Goal: Information Seeking & Learning: Learn about a topic

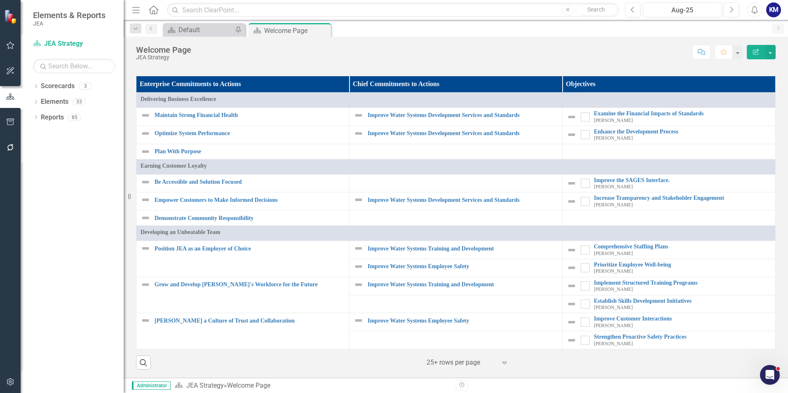
scroll to position [609, 0]
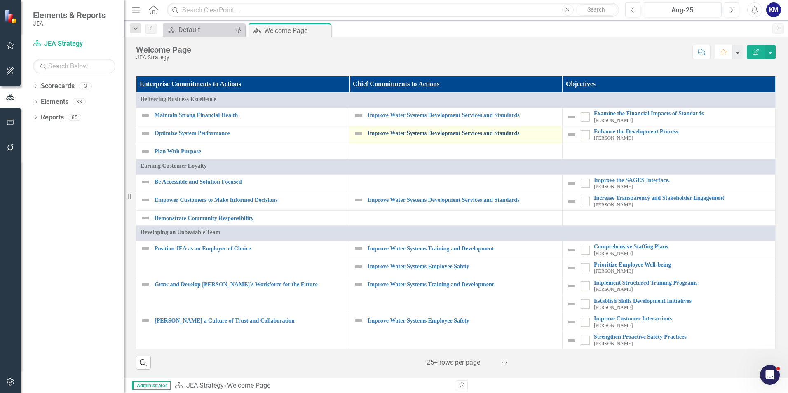
click at [427, 136] on link "Improve Water Systems Development Services and Standards" at bounding box center [463, 133] width 190 height 6
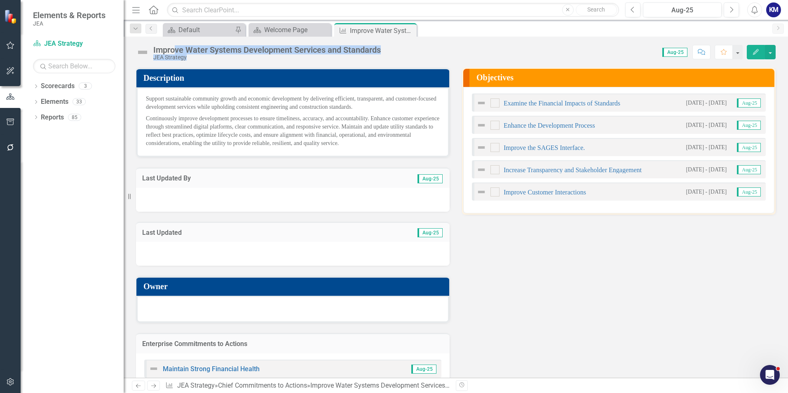
drag, startPoint x: 385, startPoint y: 48, endPoint x: 174, endPoint y: 49, distance: 211.0
click at [174, 49] on div "Improve Water Systems Development Services and Standards JEA Strategy Score: 0.…" at bounding box center [456, 49] width 664 height 25
drag, startPoint x: 174, startPoint y: 49, endPoint x: 162, endPoint y: 49, distance: 12.0
click at [176, 49] on div "Improve Water Systems Development Services and Standards" at bounding box center [266, 49] width 227 height 9
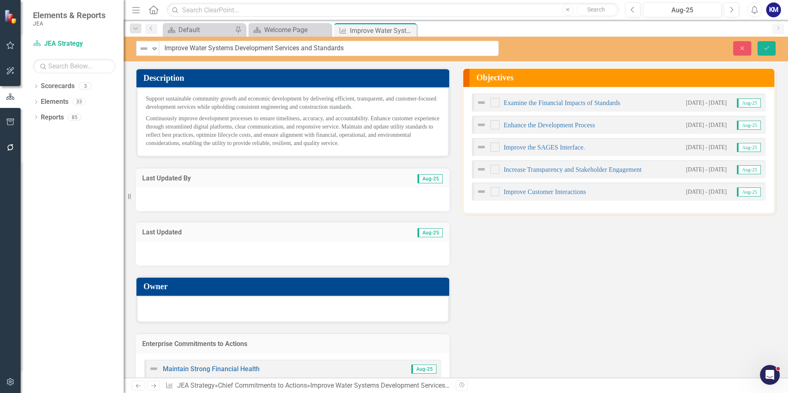
drag, startPoint x: 155, startPoint y: 50, endPoint x: 290, endPoint y: 50, distance: 135.1
drag, startPoint x: 357, startPoint y: 47, endPoint x: 162, endPoint y: 48, distance: 195.3
click at [162, 48] on input "Improve Water Systems Development Services and Standards" at bounding box center [328, 48] width 339 height 15
click at [269, 178] on h3 "Last Updated By" at bounding box center [240, 178] width 197 height 7
click at [165, 105] on p "Support sustainable community growth and economic development by delivering eff…" at bounding box center [293, 104] width 294 height 18
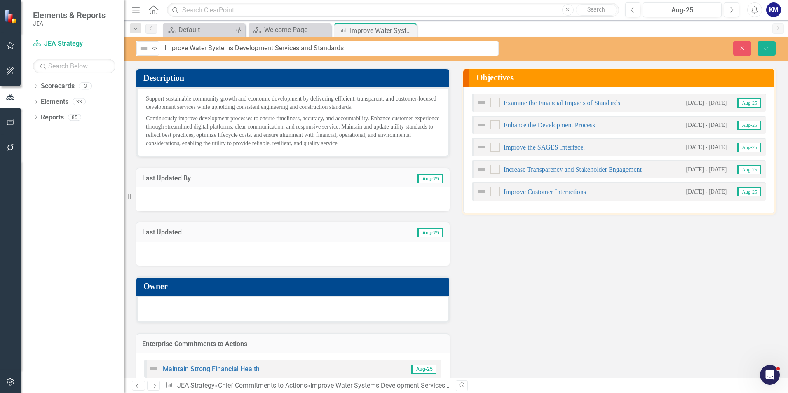
click at [165, 105] on p "Support sustainable community growth and economic development by delivering eff…" at bounding box center [293, 104] width 294 height 18
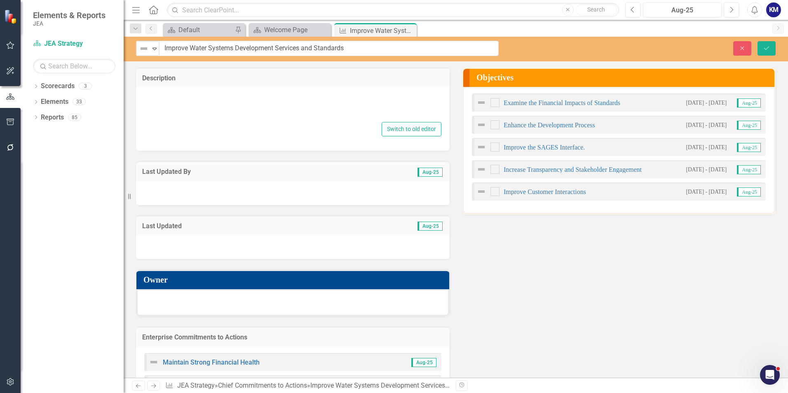
type textarea "<p>Support sustainable community growth and economic development by delivering …"
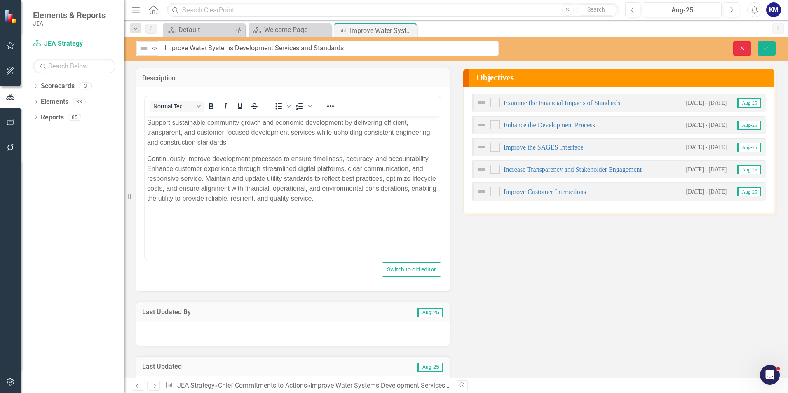
click at [737, 44] on button "Close" at bounding box center [742, 48] width 18 height 14
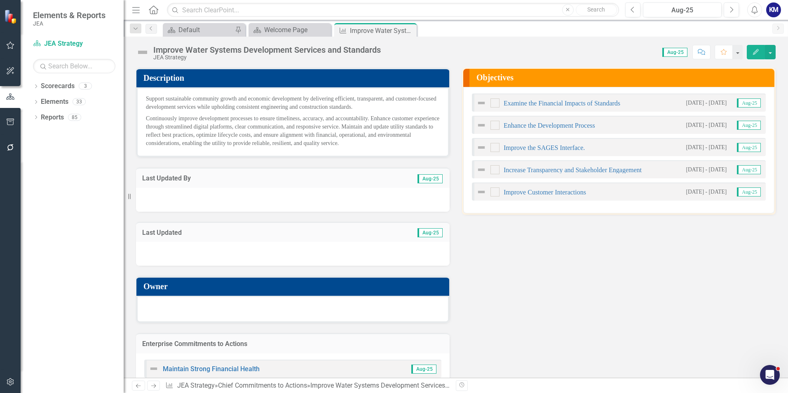
drag, startPoint x: 149, startPoint y: 98, endPoint x: 220, endPoint y: 103, distance: 70.6
click at [220, 103] on p "Support sustainable community growth and economic development by delivering eff…" at bounding box center [293, 104] width 294 height 18
click at [249, 113] on p "Continuously improve development processes to ensure timeliness, accuracy, and …" at bounding box center [293, 130] width 294 height 35
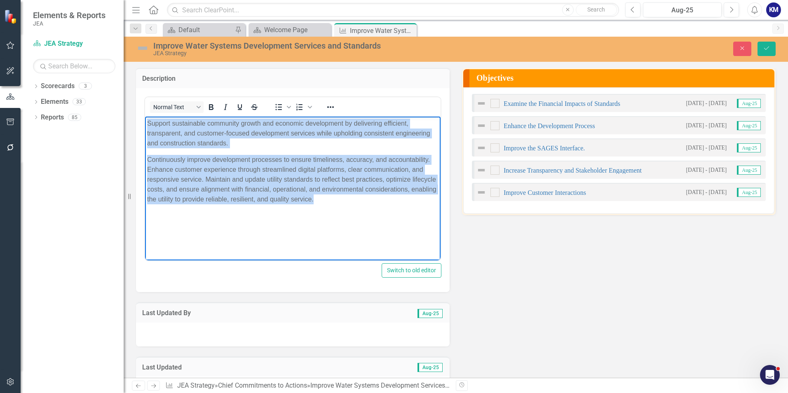
drag, startPoint x: 147, startPoint y: 123, endPoint x: 366, endPoint y: 199, distance: 232.1
click at [366, 199] on body "Support sustainable community growth and economic development by delivering eff…" at bounding box center [292, 178] width 295 height 124
copy body "Support sustainable community growth and economic development by delivering eff…"
click at [258, 182] on p "Continuously improve development processes to ensure timeliness, accuracy, and …" at bounding box center [292, 179] width 291 height 49
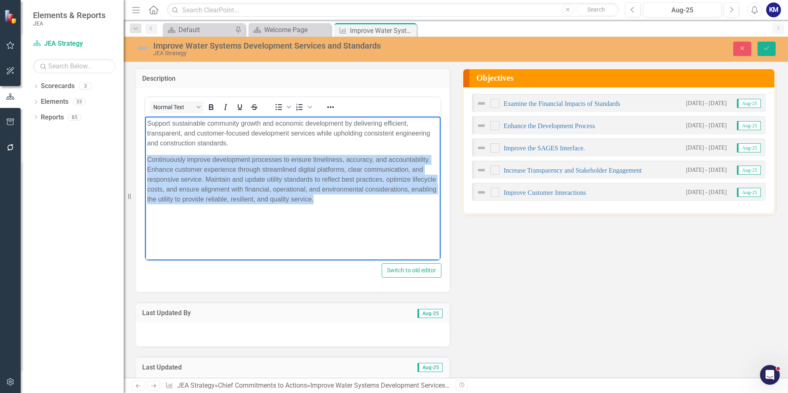
drag, startPoint x: 344, startPoint y: 199, endPoint x: 145, endPoint y: 159, distance: 202.2
click at [145, 159] on body "Support sustainable community growth and economic development by delivering eff…" at bounding box center [292, 178] width 295 height 124
copy p "Continuously improve development processes to ensure timeliness, accuracy, and …"
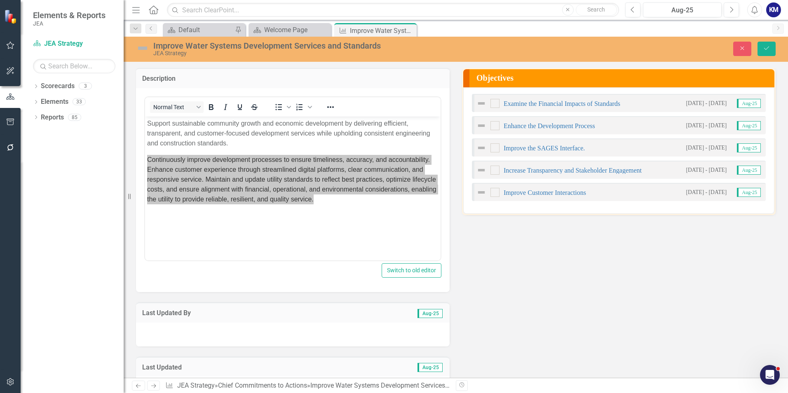
click at [485, 258] on div "Description <p>Support sustainable community growth and economic development by…" at bounding box center [456, 313] width 652 height 511
click at [623, 236] on div "Description <p>Support sustainable community growth and economic development by…" at bounding box center [456, 313] width 652 height 511
click at [567, 126] on link "Enhance the Development Process" at bounding box center [548, 125] width 91 height 7
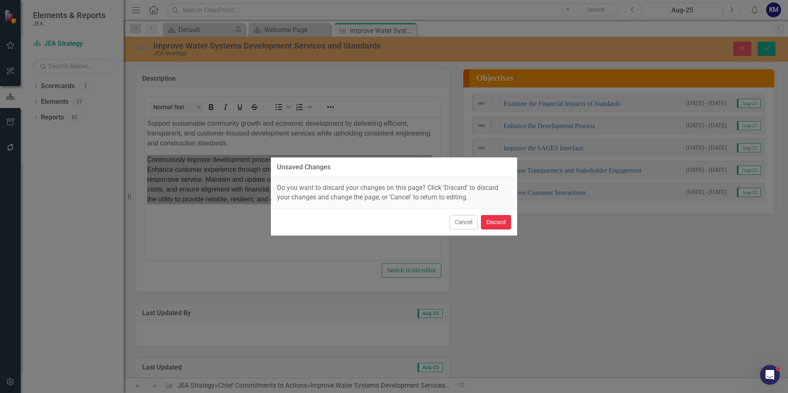
click at [488, 222] on button "Discard" at bounding box center [496, 222] width 30 height 14
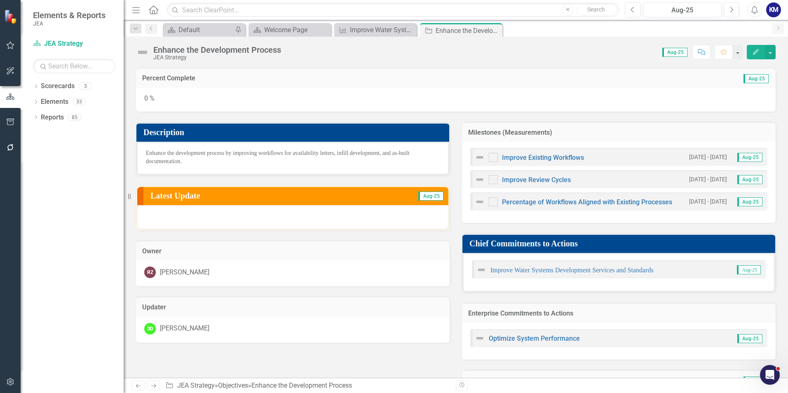
click at [429, 103] on div "0 %" at bounding box center [455, 100] width 639 height 24
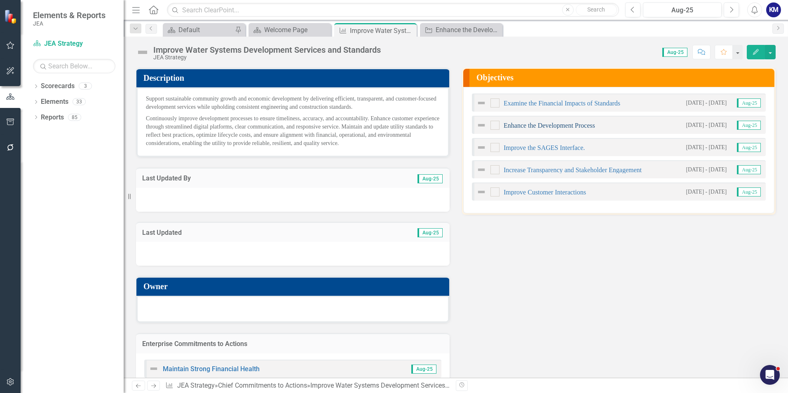
click at [540, 125] on link "Enhance the Development Process" at bounding box center [548, 125] width 91 height 7
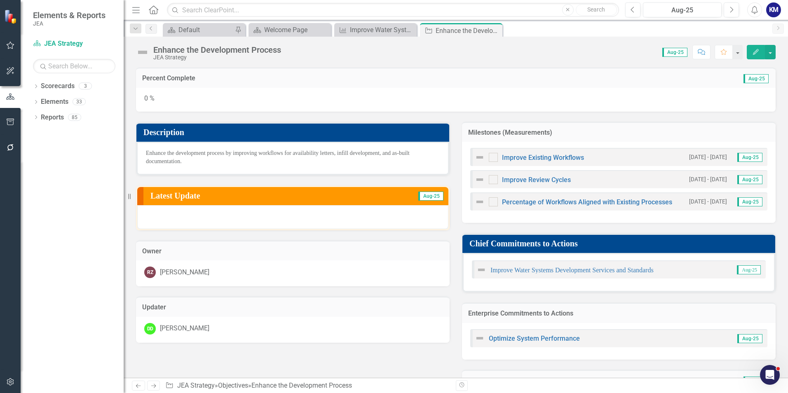
click at [187, 159] on div "Enhance the development process by improving workflows for availability letters…" at bounding box center [292, 158] width 313 height 33
click at [151, 152] on span "Enhance the development process by improving workflows for availability letters…" at bounding box center [278, 157] width 264 height 14
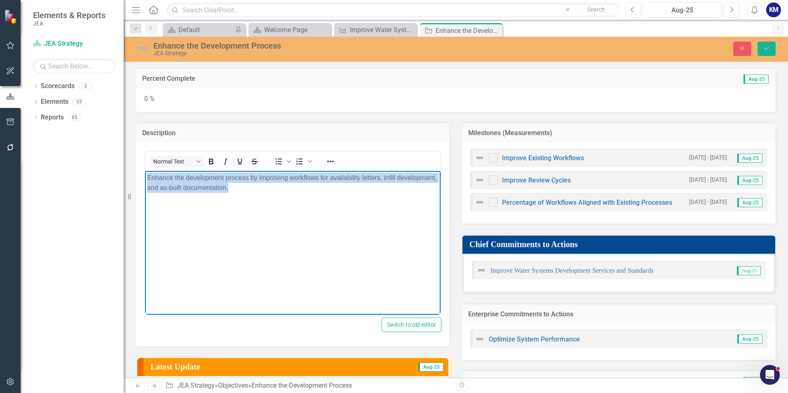
drag, startPoint x: 283, startPoint y: 187, endPoint x: 288, endPoint y: 355, distance: 167.4
click at [145, 176] on html "Enhance the development process by improving workflows for availability letters…" at bounding box center [292, 233] width 295 height 124
copy p "Enhance the development process by improving workflows for availability letters…"
click at [313, 276] on body "Enhance the development process by improving workflows for availability letters…" at bounding box center [292, 233] width 295 height 124
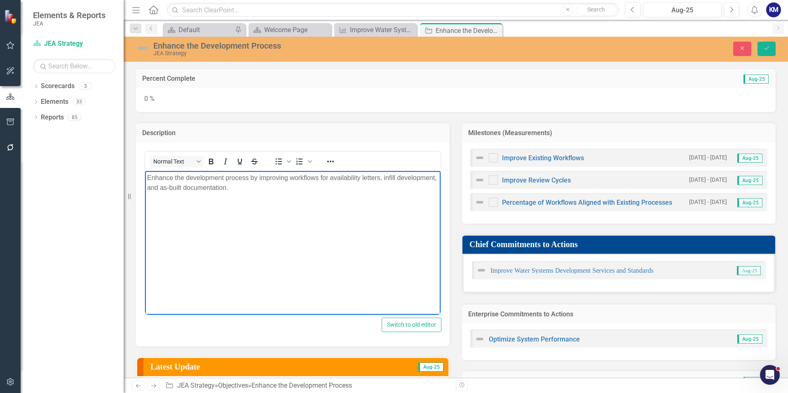
click at [356, 129] on td "Description" at bounding box center [292, 134] width 301 height 11
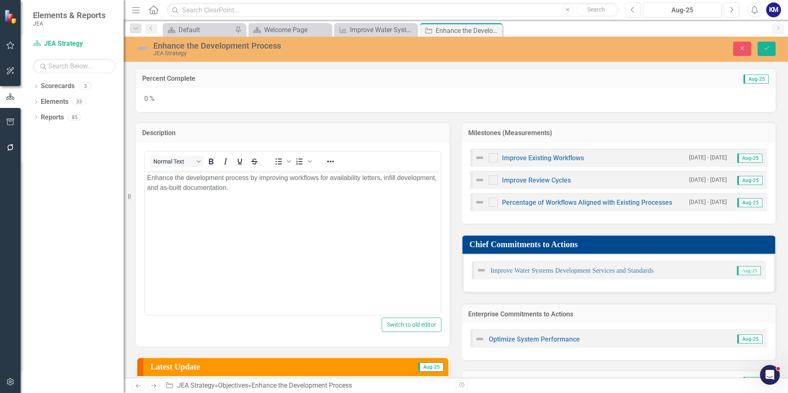
click at [356, 129] on td "Description" at bounding box center [292, 134] width 301 height 11
click at [736, 49] on button "Close" at bounding box center [742, 49] width 18 height 14
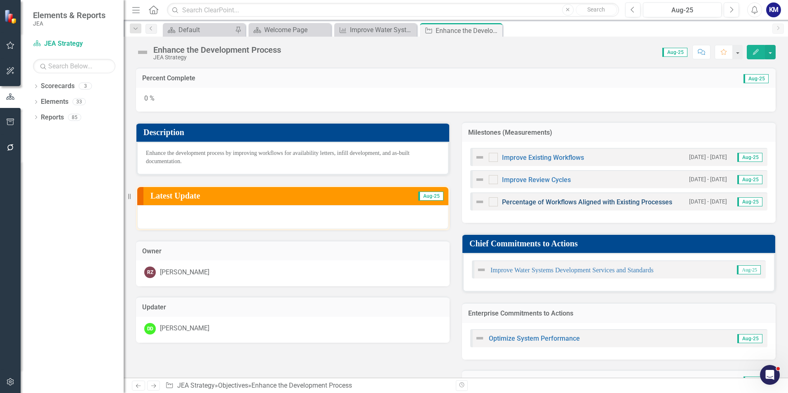
click at [591, 203] on link "Percentage of Workflows Aligned with Existing Processes" at bounding box center [587, 202] width 170 height 8
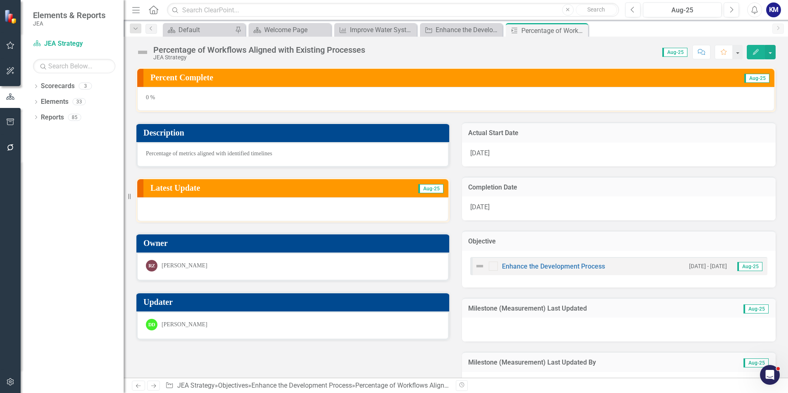
click at [293, 154] on p "Percentage of metrics aligned with identified timelines" at bounding box center [293, 154] width 294 height 8
drag, startPoint x: 273, startPoint y: 153, endPoint x: 206, endPoint y: 153, distance: 66.7
click at [206, 153] on p "Percentage of metrics aligned with identified timelines" at bounding box center [293, 154] width 294 height 8
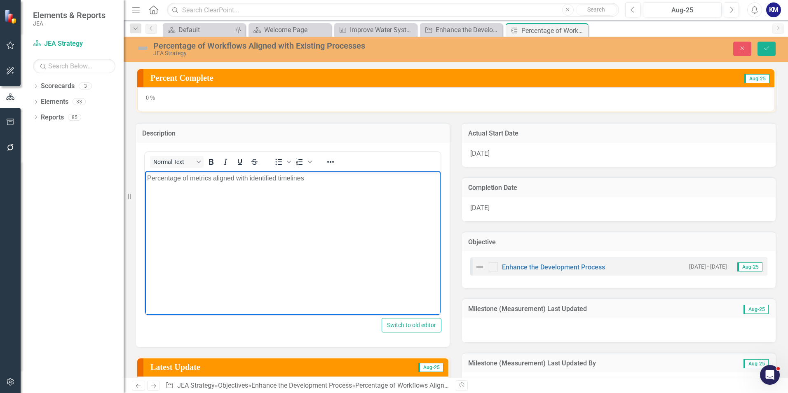
drag, startPoint x: 300, startPoint y: 182, endPoint x: 274, endPoint y: 351, distance: 170.5
click at [145, 179] on html "Percentage of metrics aligned with identified timelines" at bounding box center [292, 233] width 295 height 124
copy p "Percentage of metrics aligned with identified timelines"
click at [360, 142] on div "Description" at bounding box center [293, 133] width 314 height 20
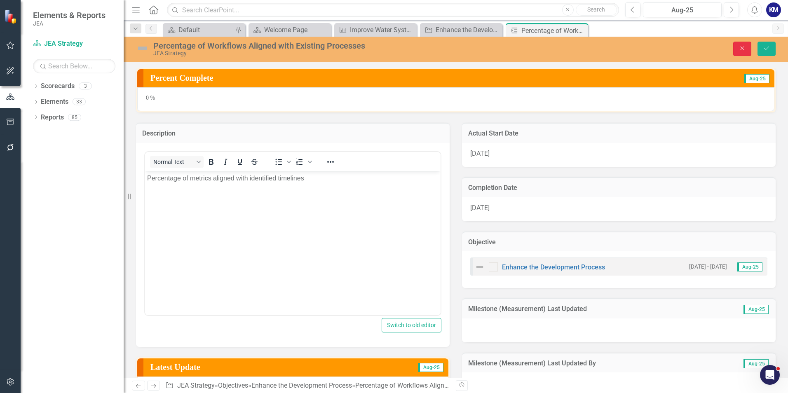
drag, startPoint x: 748, startPoint y: 45, endPoint x: 747, endPoint y: 23, distance: 21.9
click at [748, 44] on button "Close" at bounding box center [742, 49] width 18 height 14
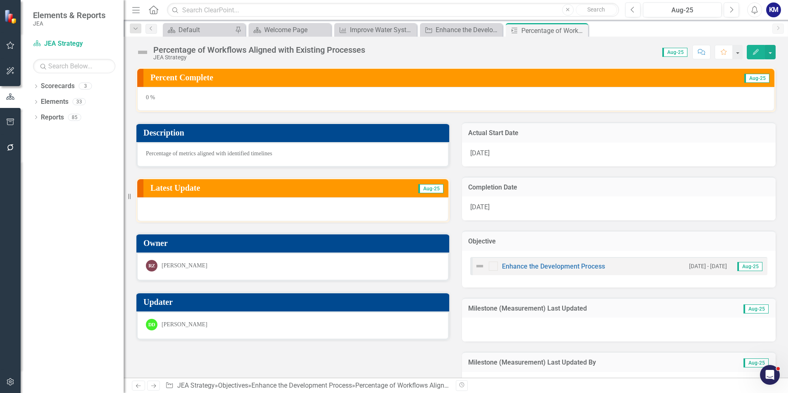
click at [684, 197] on div "[DATE]" at bounding box center [619, 209] width 314 height 24
click at [536, 265] on link "Enhance the Development Process" at bounding box center [553, 266] width 103 height 8
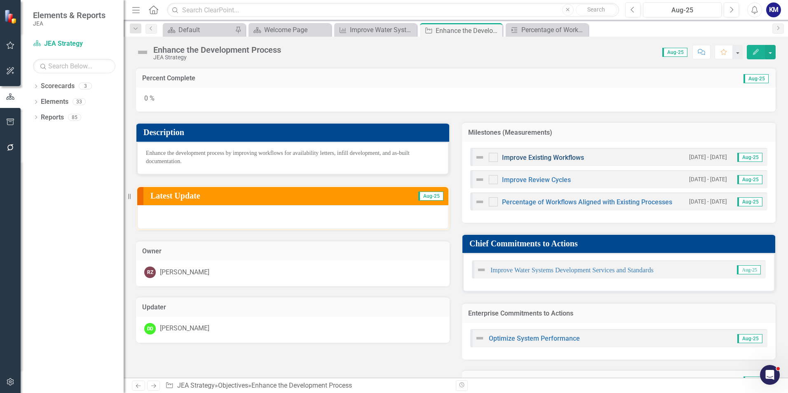
click at [536, 156] on link "Improve Existing Workflows" at bounding box center [543, 158] width 82 height 8
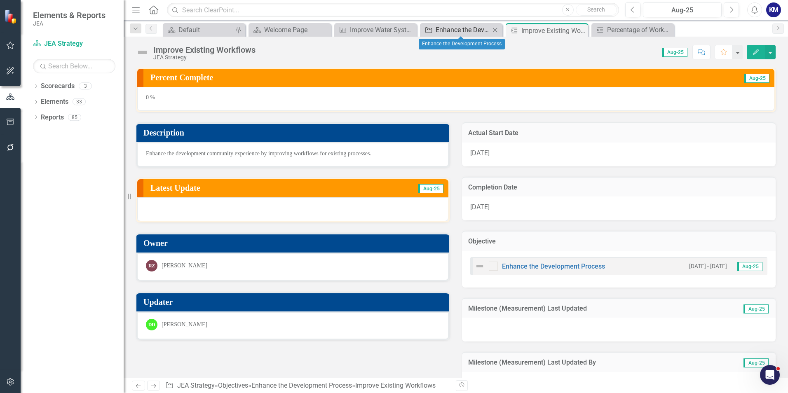
click at [455, 26] on div "Enhance the Development Process" at bounding box center [462, 30] width 54 height 10
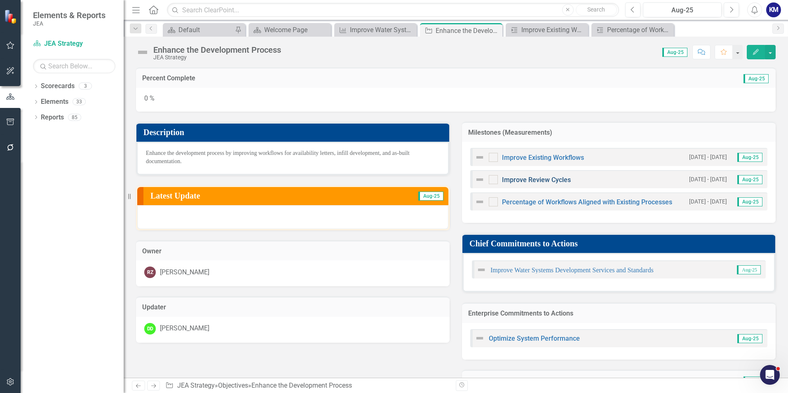
click at [531, 178] on link "Improve Review Cycles" at bounding box center [536, 180] width 69 height 8
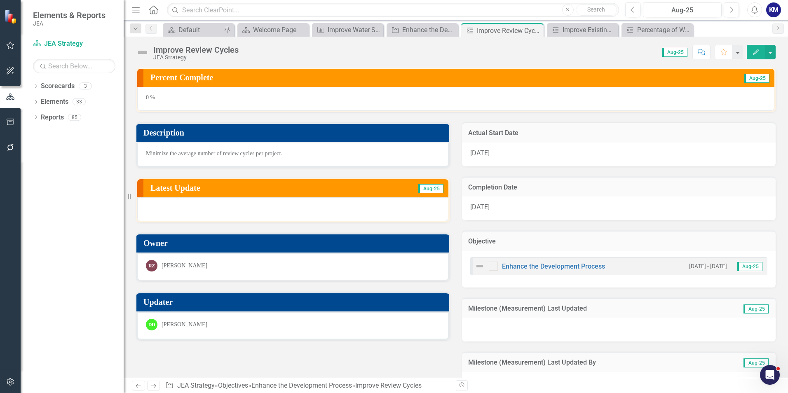
click at [707, 166] on div "Completion Date 9/28/25" at bounding box center [619, 193] width 326 height 54
click at [424, 31] on div "Enhance the Development Process" at bounding box center [423, 30] width 43 height 10
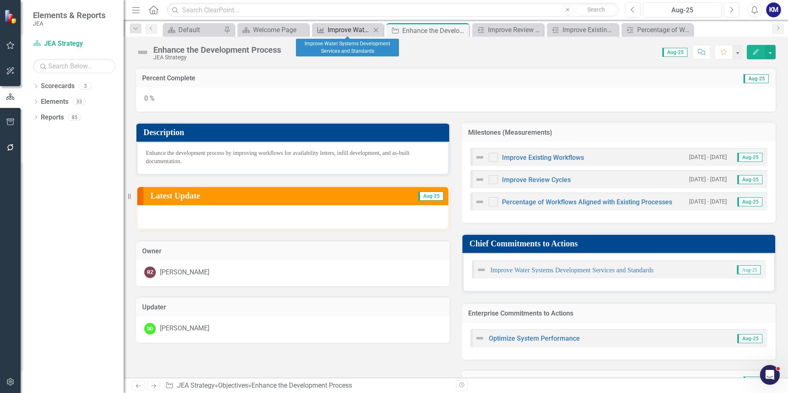
drag, startPoint x: 351, startPoint y: 30, endPoint x: 349, endPoint y: 26, distance: 5.0
click at [351, 30] on div "Improve Water Systems Development Services and Standards" at bounding box center [349, 30] width 43 height 10
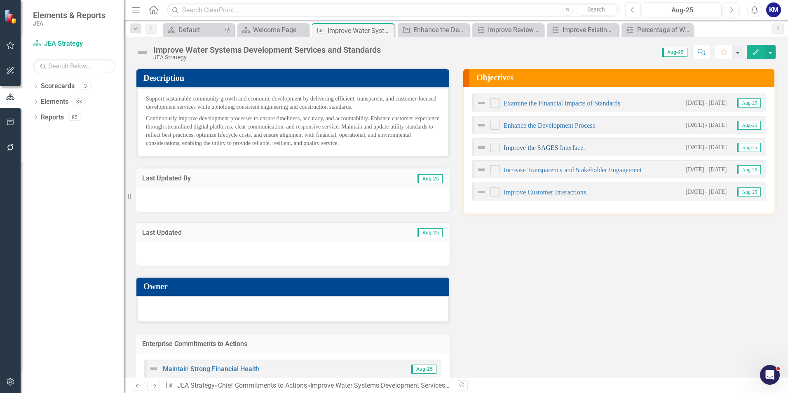
click at [549, 148] on link "Improve the SAGES Interface." at bounding box center [543, 147] width 81 height 7
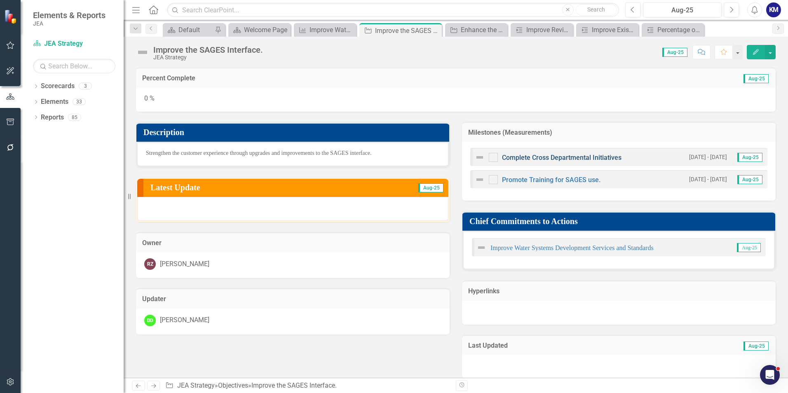
click at [568, 156] on link "Complete Cross Departmental Initiatives" at bounding box center [561, 158] width 119 height 8
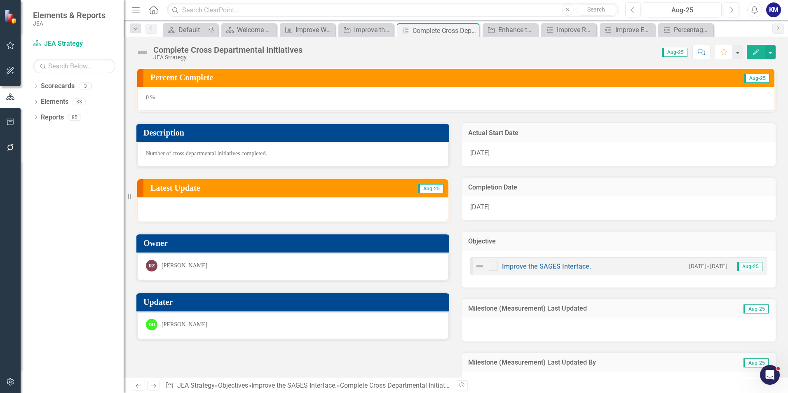
click at [270, 155] on div "Number of cross departmental initiatives completed." at bounding box center [292, 154] width 313 height 25
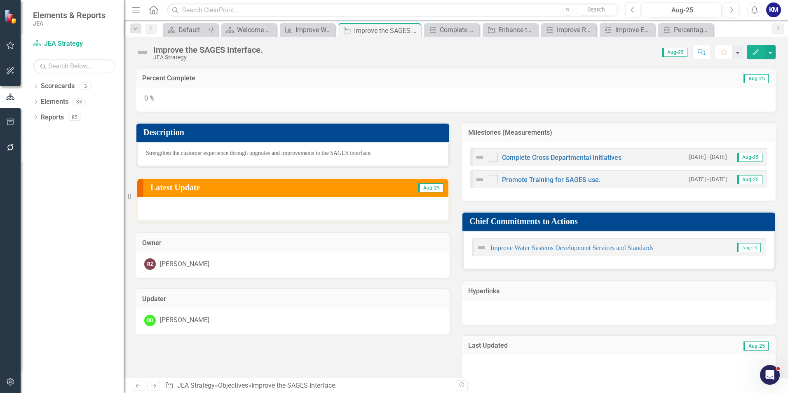
click at [531, 91] on div "0 %" at bounding box center [455, 100] width 639 height 24
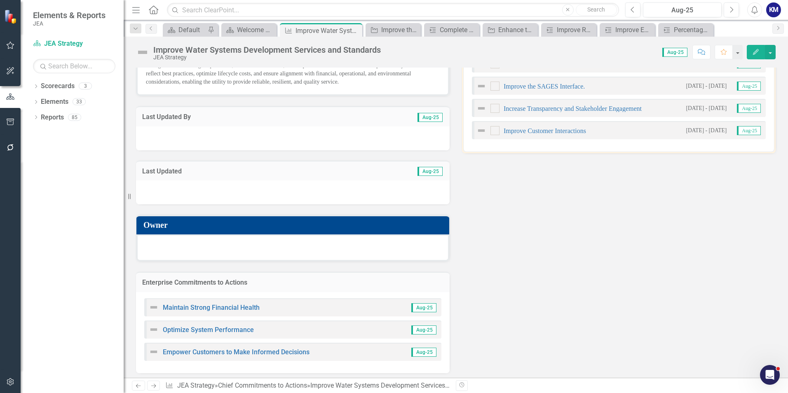
scroll to position [65, 0]
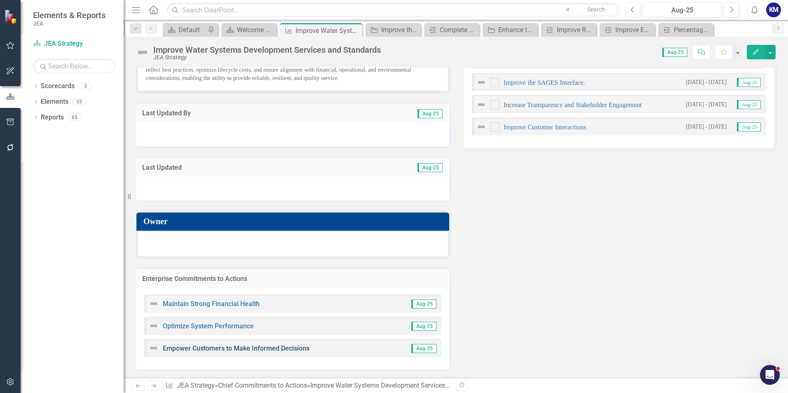
click at [282, 347] on link "Empower Customers to Make Informed Decisions" at bounding box center [236, 348] width 147 height 8
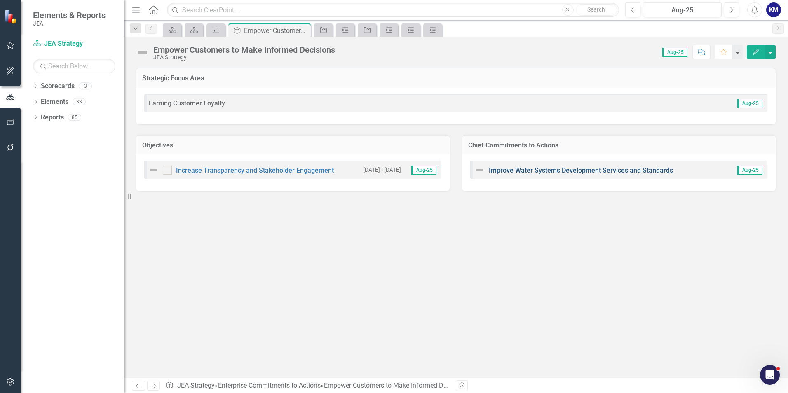
click at [572, 168] on link "Improve Water Systems Development Services and Standards" at bounding box center [581, 170] width 184 height 8
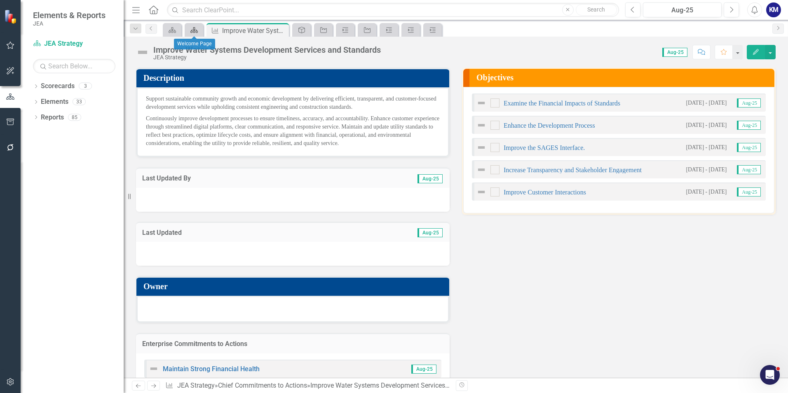
click at [191, 25] on div "Scorecard" at bounding box center [193, 30] width 12 height 10
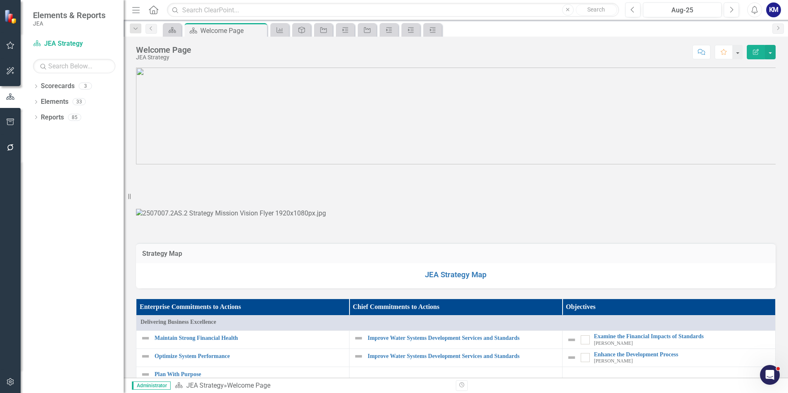
scroll to position [41, 0]
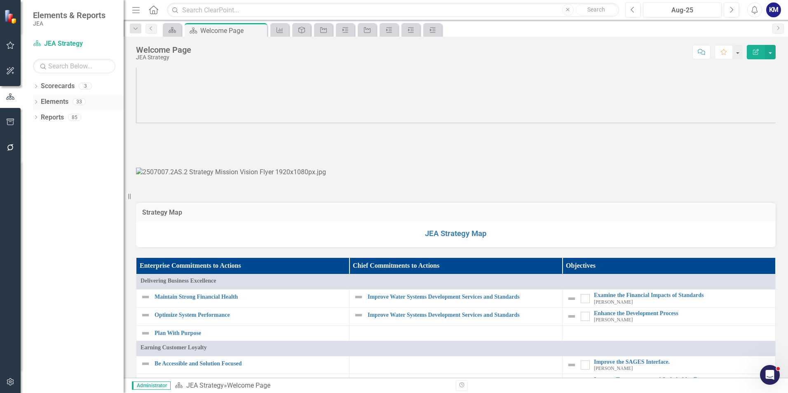
click at [36, 101] on icon "Dropdown" at bounding box center [36, 103] width 6 height 5
click at [39, 117] on icon "Dropdown" at bounding box center [40, 118] width 6 height 5
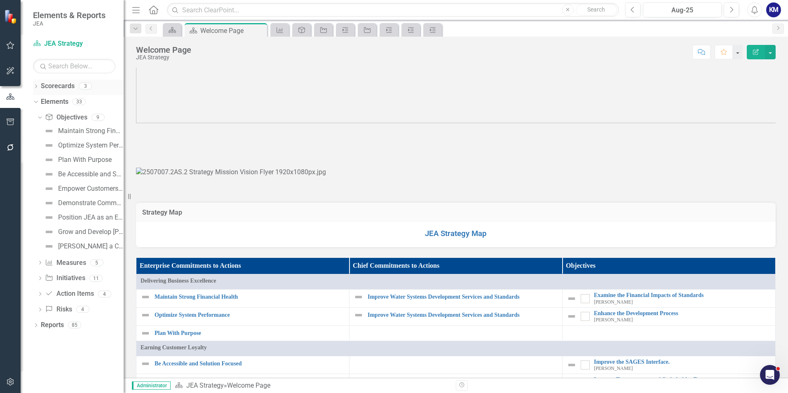
click at [35, 82] on div "Dropdown Scorecards 3" at bounding box center [78, 88] width 91 height 16
click at [40, 83] on div "Dropdown Scorecards 3" at bounding box center [78, 88] width 91 height 16
click at [40, 87] on div "Dropdown Scorecards 3" at bounding box center [78, 88] width 91 height 16
click at [37, 85] on icon "Dropdown" at bounding box center [36, 87] width 6 height 5
click at [59, 101] on link "JEA Strategy" at bounding box center [84, 101] width 78 height 9
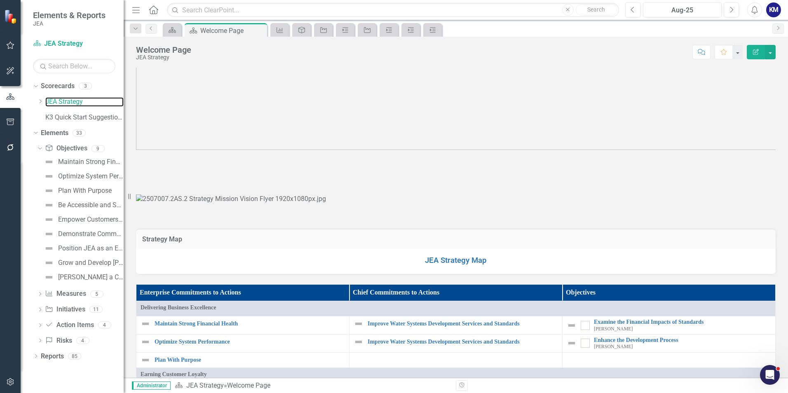
scroll to position [0, 0]
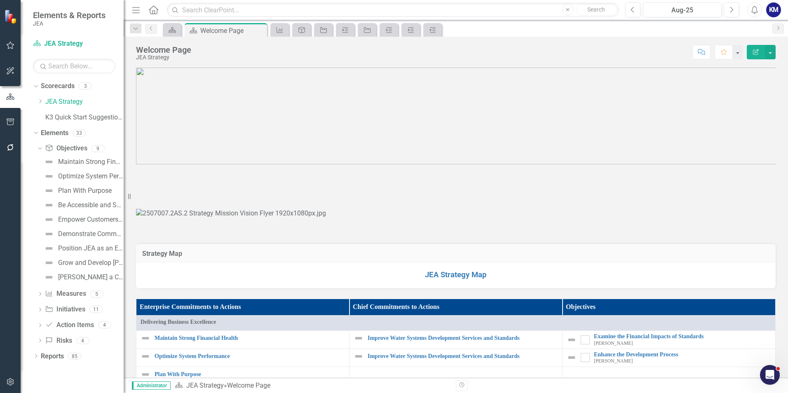
click at [309, 30] on div "Enterprise Commitments to Action" at bounding box center [301, 30] width 19 height 14
click at [298, 30] on icon "Enterprise Commitments to Action" at bounding box center [301, 30] width 8 height 7
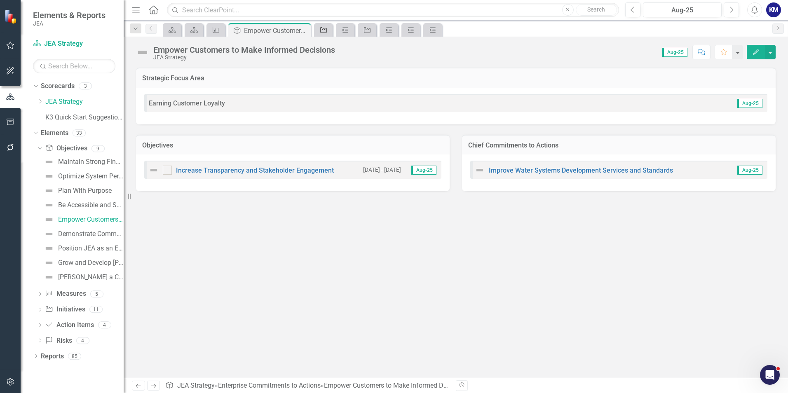
click at [321, 26] on div "Objective" at bounding box center [322, 30] width 12 height 10
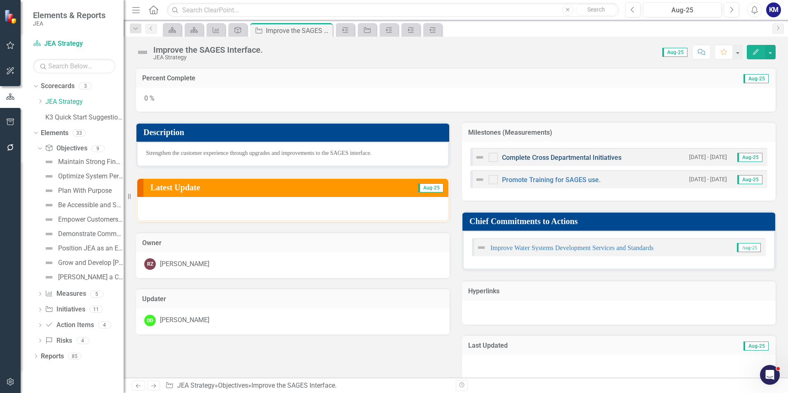
click at [539, 157] on link "Complete Cross Departmental Initiatives" at bounding box center [561, 158] width 119 height 8
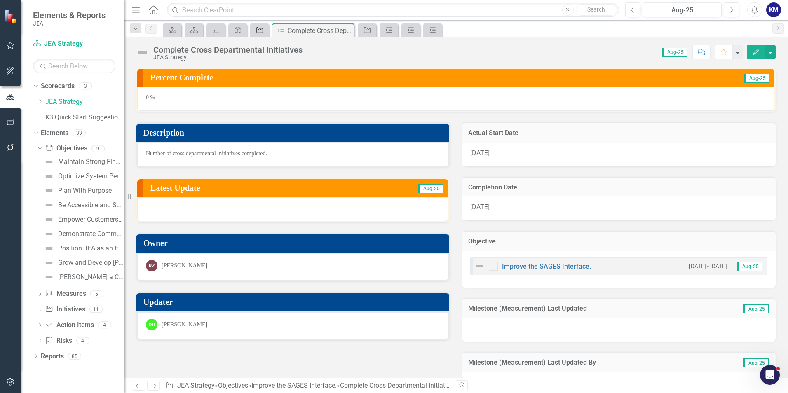
click at [261, 30] on icon "Objective" at bounding box center [259, 30] width 8 height 7
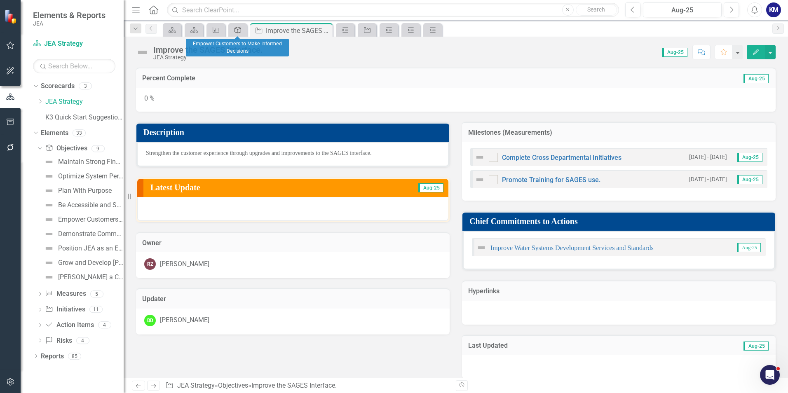
click at [238, 32] on icon at bounding box center [237, 30] width 7 height 7
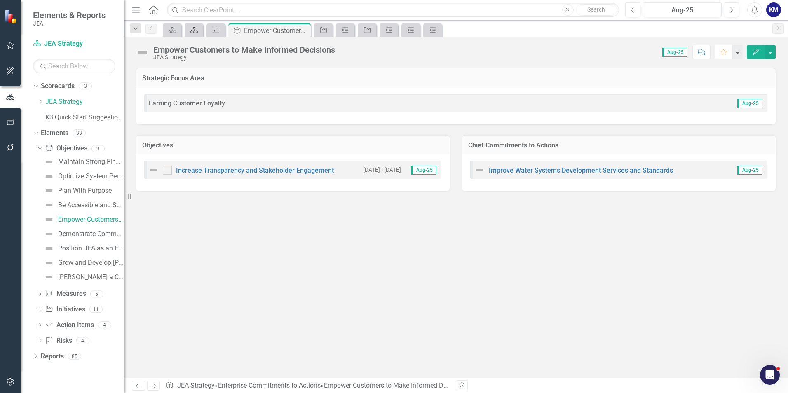
click at [197, 27] on icon "Scorecard" at bounding box center [194, 30] width 8 height 7
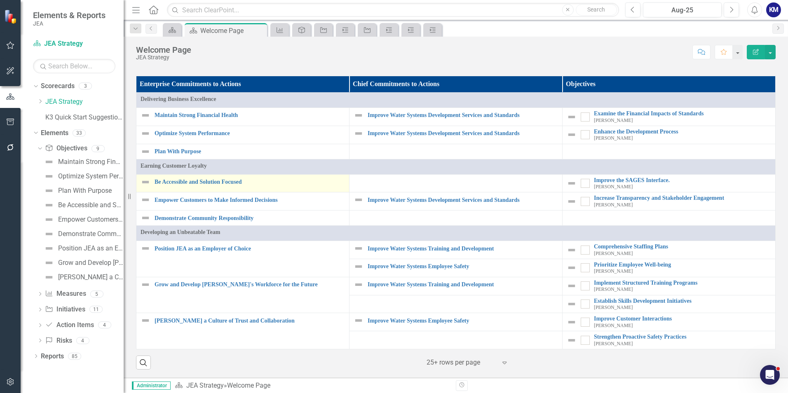
scroll to position [732, 0]
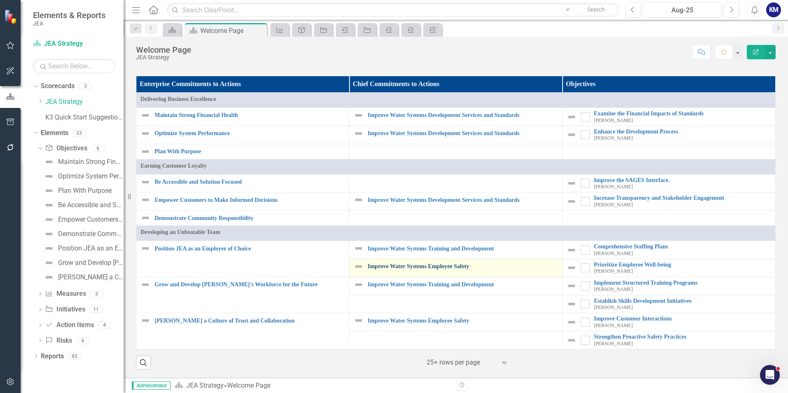
click at [442, 266] on link "Improve Water Systems Employee Safety" at bounding box center [463, 266] width 190 height 6
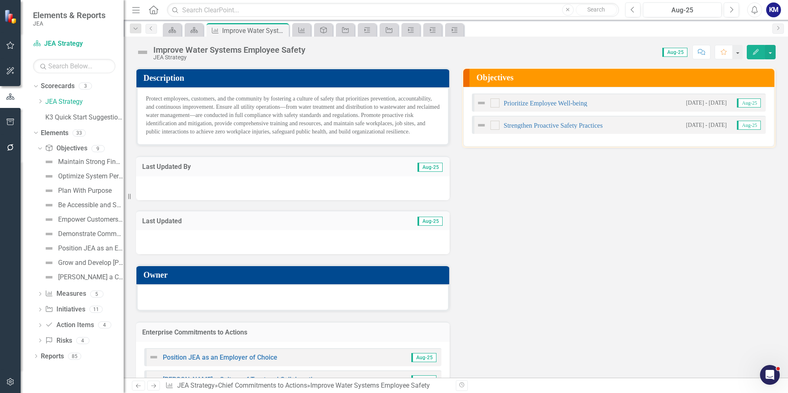
click at [555, 169] on div "Description Protect employees, customers, and the community by fostering a cult…" at bounding box center [456, 229] width 652 height 344
drag, startPoint x: 684, startPoint y: 220, endPoint x: 678, endPoint y: 205, distance: 15.9
click at [684, 220] on div "Description Protect employees, customers, and the community by fostering a cult…" at bounding box center [456, 229] width 652 height 344
click at [537, 104] on link "Prioritize Employee Well-being" at bounding box center [545, 103] width 84 height 7
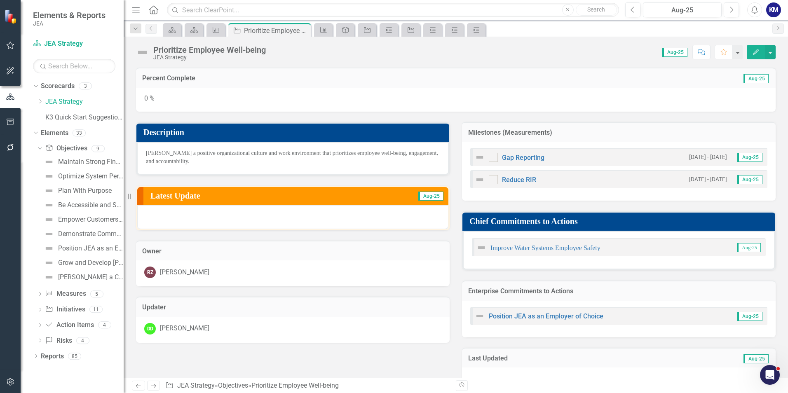
drag, startPoint x: 178, startPoint y: 163, endPoint x: 142, endPoint y: 147, distance: 38.7
click at [142, 147] on div "Foster a positive organizational culture and work environment that prioritizes …" at bounding box center [292, 158] width 313 height 33
click at [188, 159] on div "Foster a positive organizational culture and work environment that prioritizes …" at bounding box center [292, 158] width 313 height 33
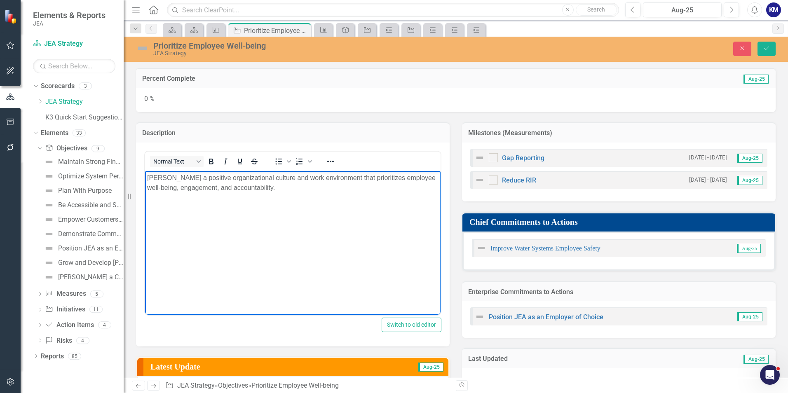
click at [252, 188] on p "Foster a positive organizational culture and work environment that prioritizes …" at bounding box center [292, 183] width 291 height 20
click at [738, 49] on icon "Close" at bounding box center [741, 48] width 7 height 6
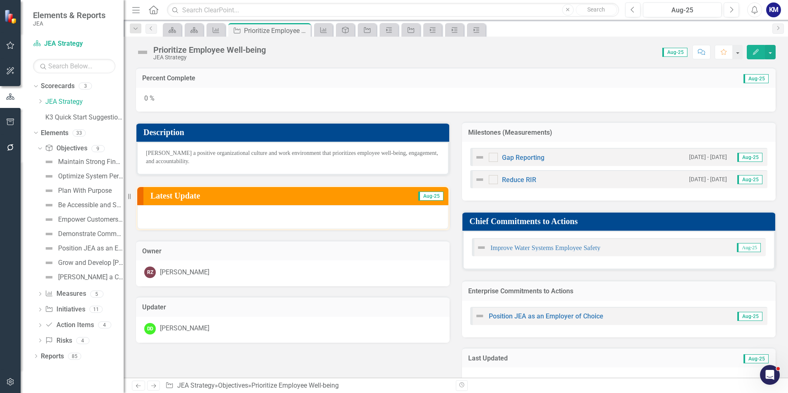
click at [306, 335] on div "DD Deanna Davis" at bounding box center [293, 330] width 314 height 26
click at [302, 30] on icon "Close" at bounding box center [303, 30] width 8 height 7
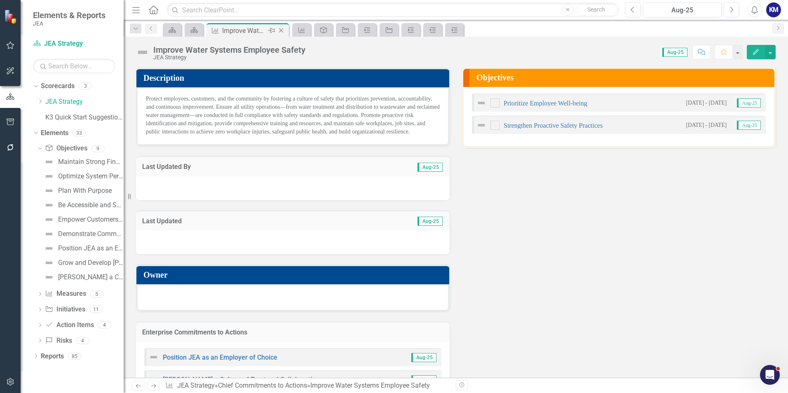
click at [283, 30] on icon "Close" at bounding box center [281, 30] width 8 height 7
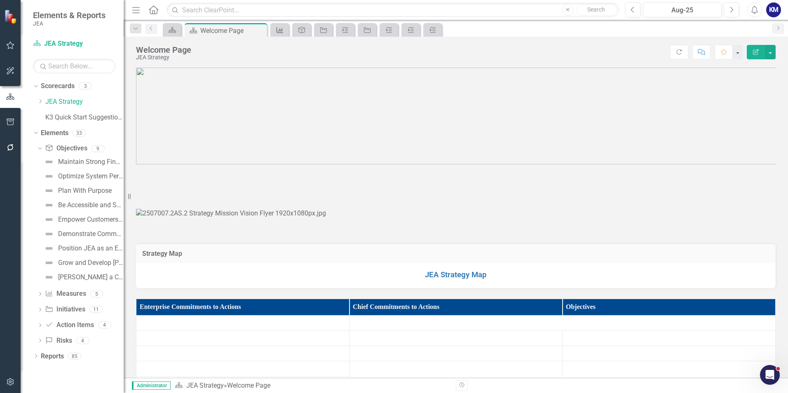
click at [283, 30] on icon "Chief Commitments to Action" at bounding box center [280, 30] width 8 height 7
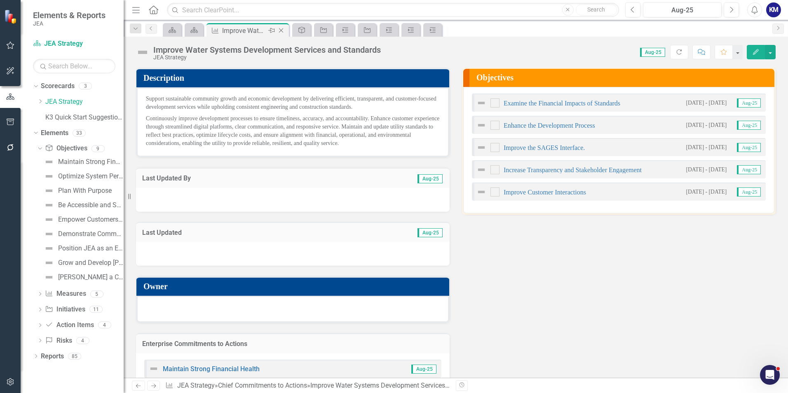
click at [283, 30] on icon "Close" at bounding box center [281, 30] width 8 height 7
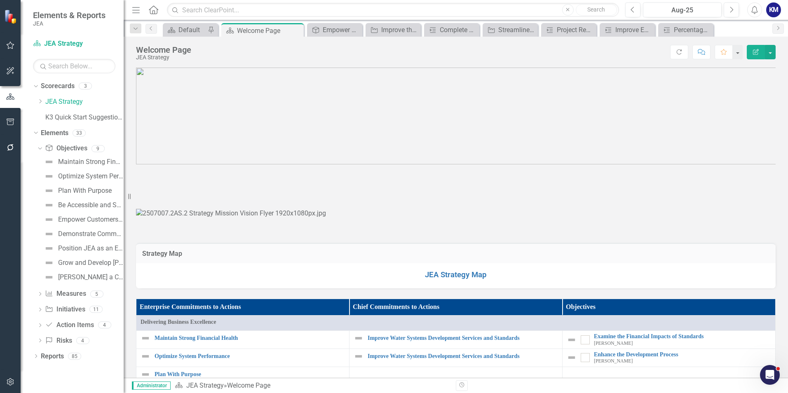
click at [0, 0] on icon "Pin" at bounding box center [0, 0] width 0 height 0
click at [295, 29] on icon "Pin" at bounding box center [296, 31] width 7 height 8
click at [297, 29] on icon at bounding box center [296, 30] width 5 height 5
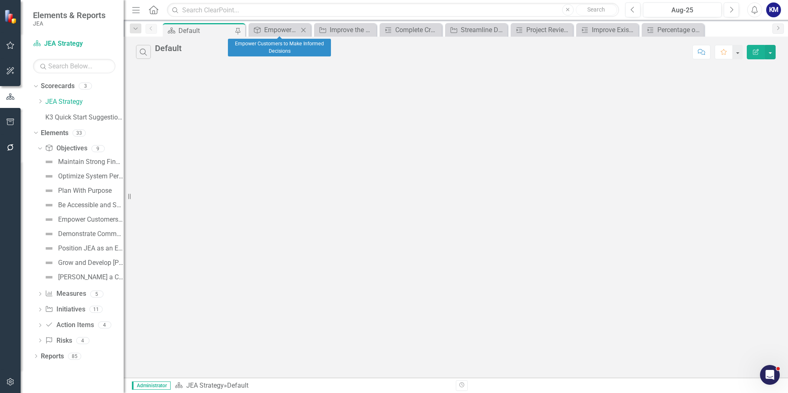
click at [307, 29] on icon "Close" at bounding box center [303, 30] width 8 height 7
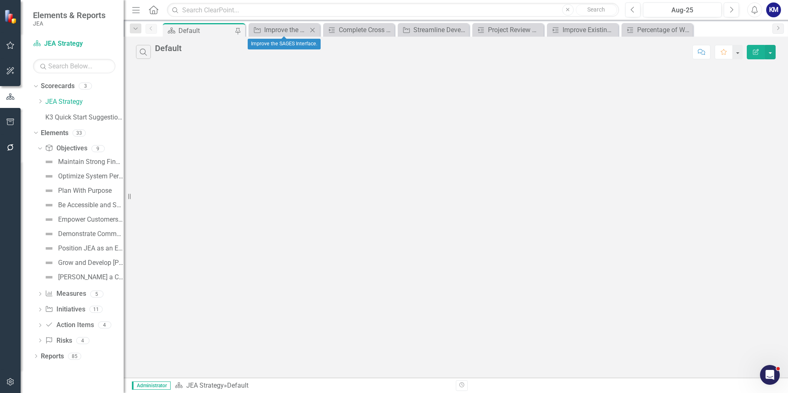
click at [311, 30] on icon "Close" at bounding box center [312, 30] width 8 height 7
click at [325, 30] on icon "Close" at bounding box center [323, 30] width 8 height 7
click at [0, 0] on icon "Close" at bounding box center [0, 0] width 0 height 0
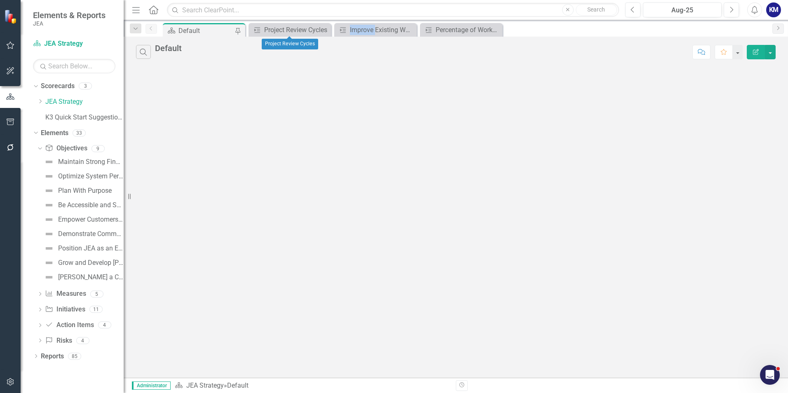
click at [0, 0] on icon "Close" at bounding box center [0, 0] width 0 height 0
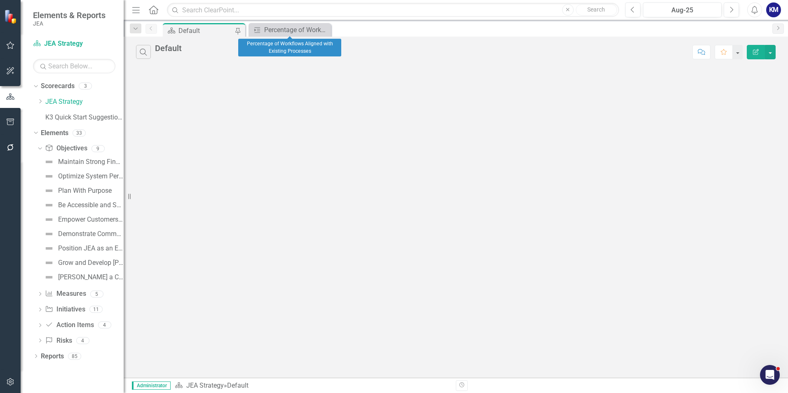
click at [0, 0] on icon "Close" at bounding box center [0, 0] width 0 height 0
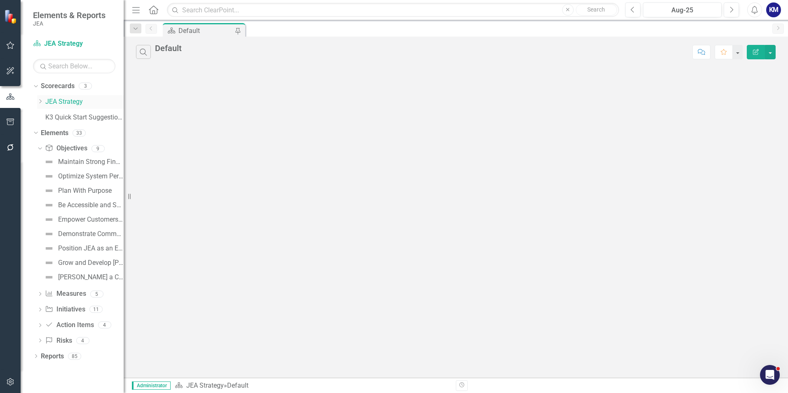
drag, startPoint x: 61, startPoint y: 101, endPoint x: 55, endPoint y: 93, distance: 10.0
click at [62, 101] on link "JEA Strategy" at bounding box center [84, 101] width 78 height 9
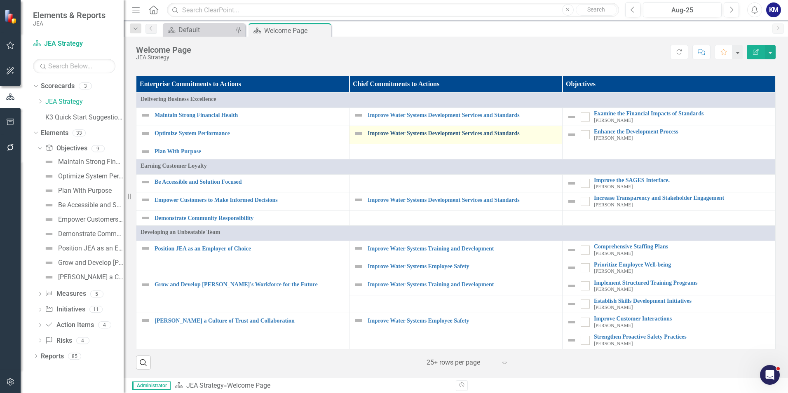
click at [487, 136] on link "Improve Water Systems Development Services and Standards" at bounding box center [463, 133] width 190 height 6
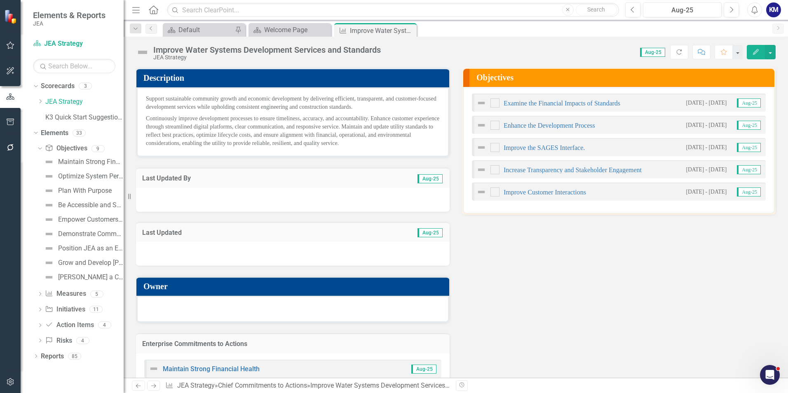
click at [545, 270] on div "Description Support sustainable community growth and economic development by de…" at bounding box center [456, 245] width 652 height 377
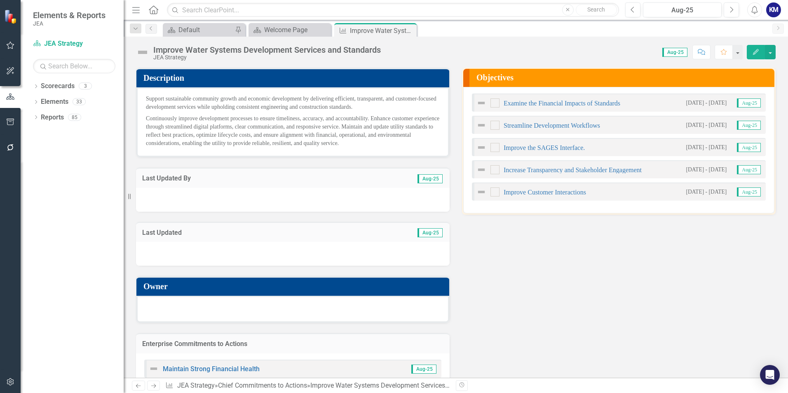
drag, startPoint x: 0, startPoint y: 0, endPoint x: 603, endPoint y: 271, distance: 660.8
click at [603, 271] on div "Description Support sustainable community growth and economic development by de…" at bounding box center [456, 245] width 652 height 377
click at [571, 124] on link "Streamline Development Workflows" at bounding box center [551, 125] width 96 height 7
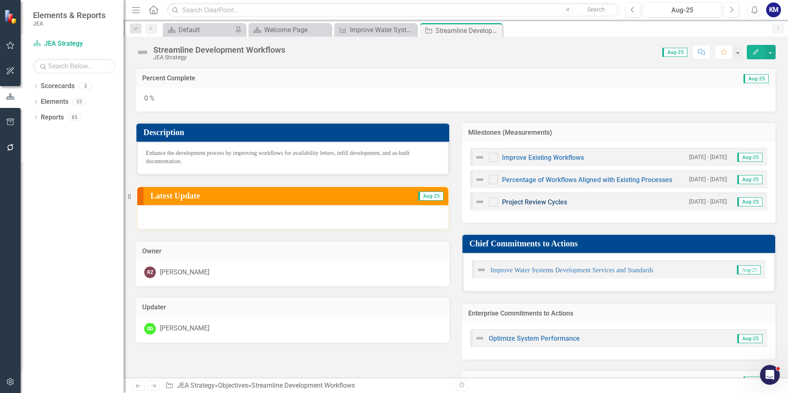
click at [547, 203] on link "Project Review Cycles" at bounding box center [534, 202] width 65 height 8
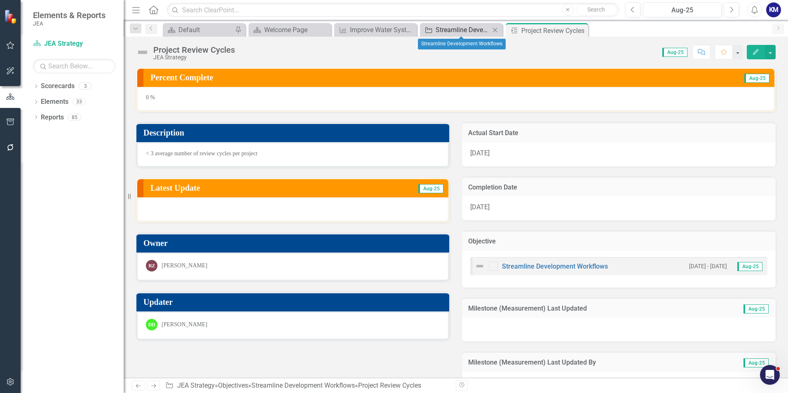
click at [472, 30] on div "Streamline Development Workflows" at bounding box center [462, 30] width 54 height 10
